Goal: Transaction & Acquisition: Subscribe to service/newsletter

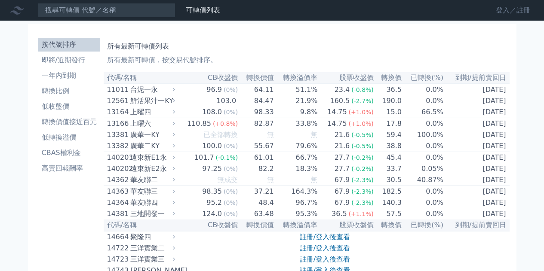
click at [498, 12] on link "登入／註冊" at bounding box center [513, 10] width 48 height 14
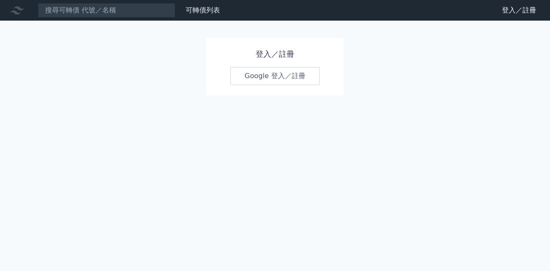
click at [270, 80] on link "Google 登入／註冊" at bounding box center [274, 76] width 89 height 18
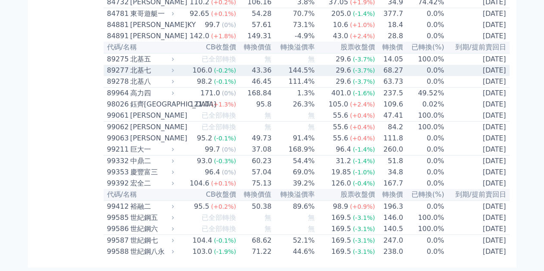
scroll to position [5124, 0]
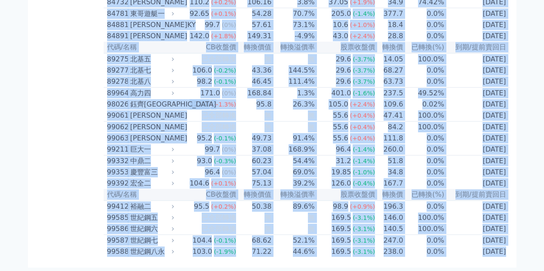
drag, startPoint x: 108, startPoint y: 77, endPoint x: 501, endPoint y: 254, distance: 431.1
copy table "lo/ip DOlor sita conse adipi eli sed(%) do/eiusm 88886 temp 49.2 (7%) 73.71 28.…"
